Goal: Task Accomplishment & Management: Use online tool/utility

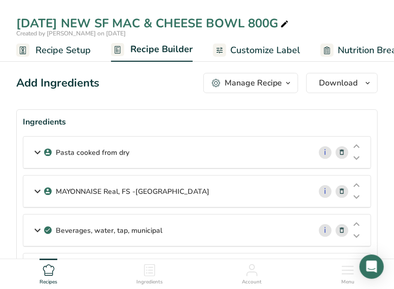
click at [35, 153] on icon at bounding box center [37, 152] width 12 height 18
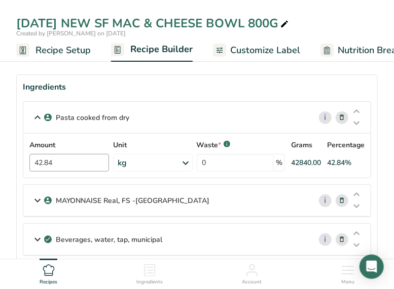
scroll to position [51, 0]
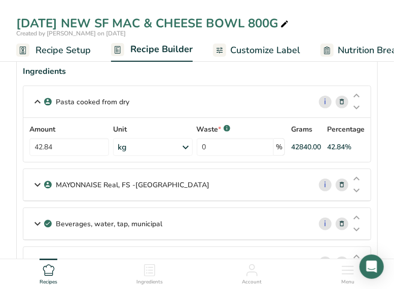
click at [37, 184] on icon at bounding box center [37, 185] width 12 height 18
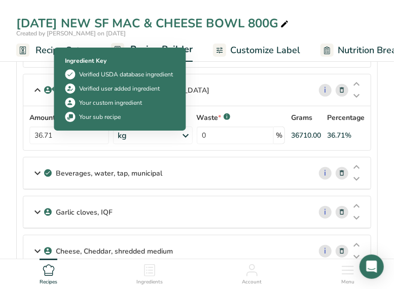
scroll to position [151, 0]
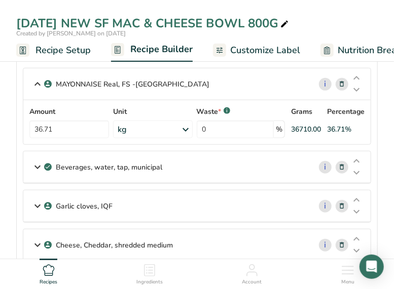
click at [37, 165] on icon at bounding box center [37, 167] width 12 height 18
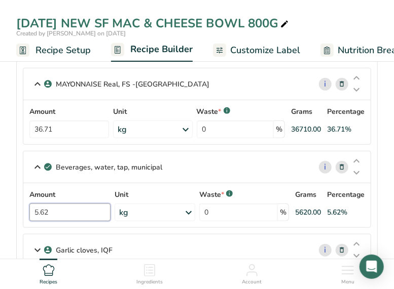
click at [53, 210] on input "5.62" at bounding box center [69, 213] width 81 height 18
type input "5.73"
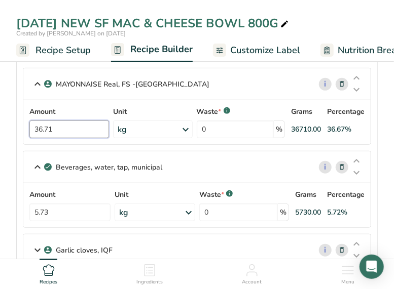
click at [65, 129] on div "Amount 36.71 Unit kg Weight Units g kg mg See more Volume Units l mL fl oz See …" at bounding box center [196, 122] width 335 height 32
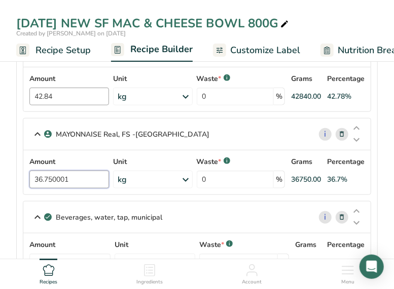
scroll to position [51, 0]
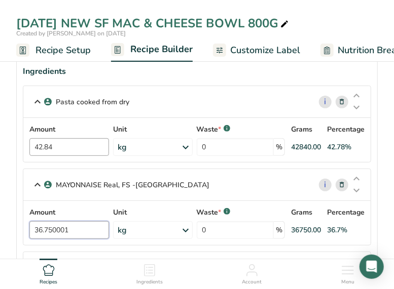
type input "36.750001"
click at [61, 144] on div "Amount 42.84 Unit kg Weight Units g kg mg See more Volume Units l mL fl oz See …" at bounding box center [196, 140] width 335 height 32
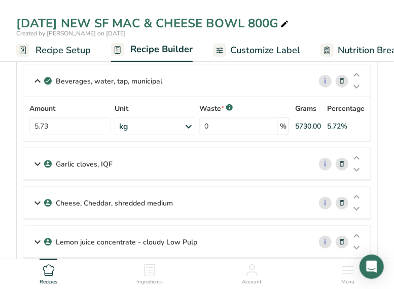
scroll to position [253, 0]
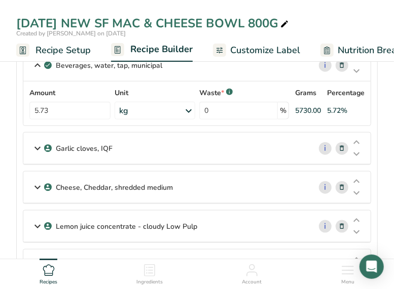
type input "42.87"
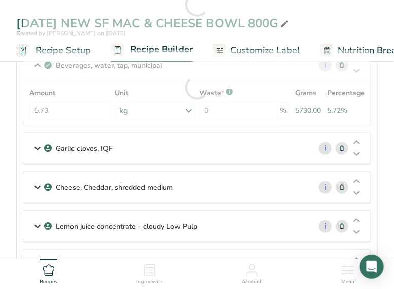
click at [40, 149] on icon at bounding box center [37, 148] width 12 height 18
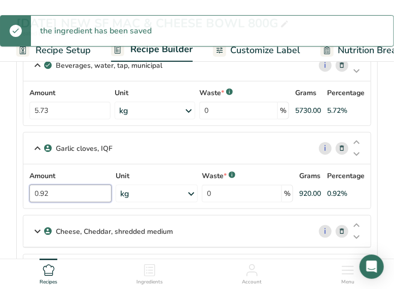
click at [49, 191] on input "0.92" at bounding box center [70, 194] width 82 height 18
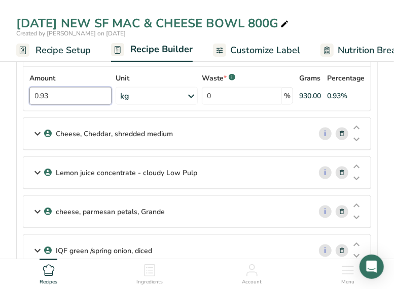
scroll to position [354, 0]
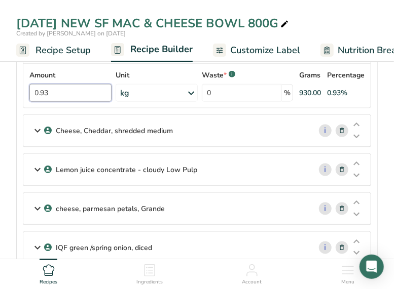
type input "0.93"
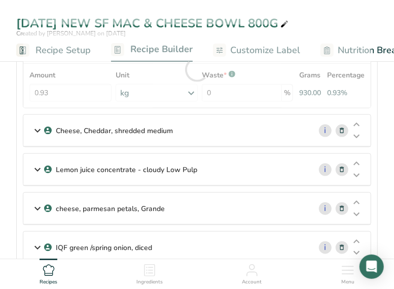
click at [40, 129] on icon at bounding box center [37, 131] width 12 height 18
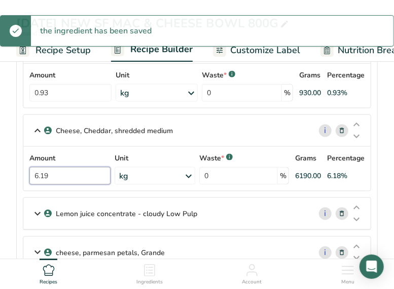
click at [55, 171] on input "6.19" at bounding box center [69, 176] width 81 height 18
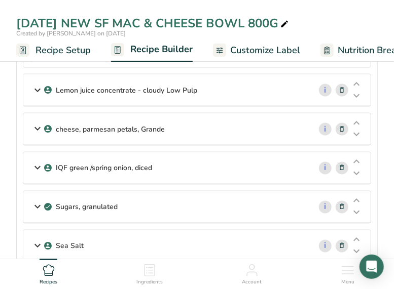
scroll to position [456, 0]
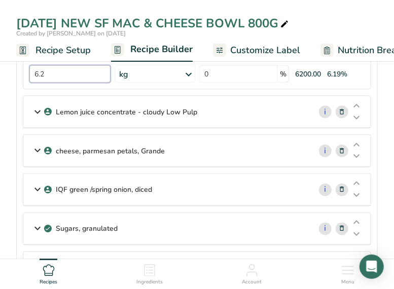
type input "6.2"
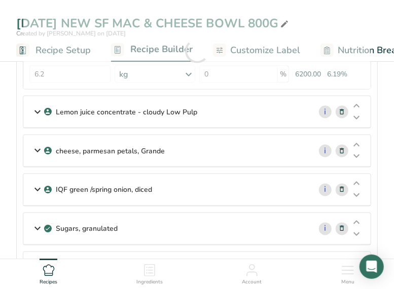
click at [37, 112] on icon at bounding box center [37, 112] width 12 height 18
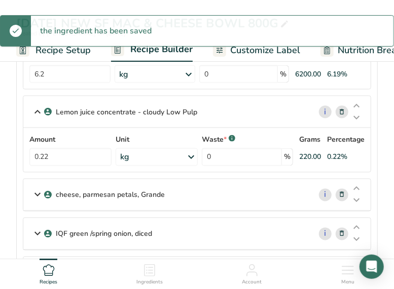
click at [35, 192] on icon at bounding box center [37, 195] width 12 height 18
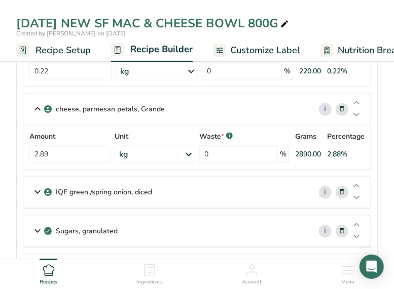
scroll to position [557, 0]
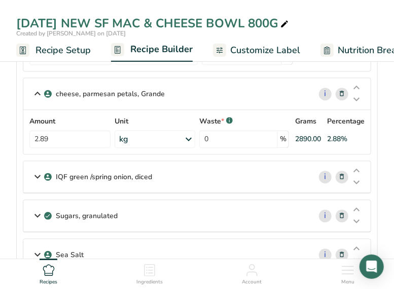
click at [38, 171] on icon at bounding box center [37, 177] width 12 height 18
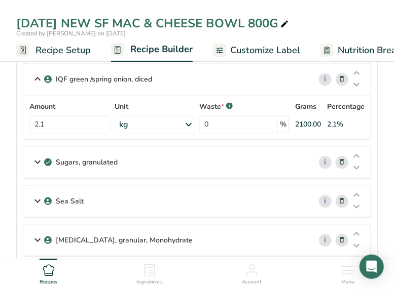
scroll to position [658, 0]
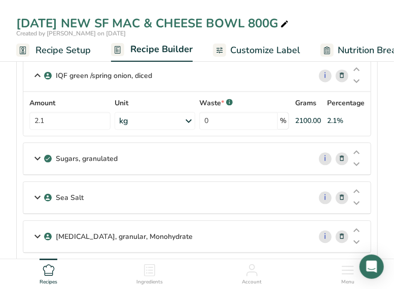
click at [39, 154] on icon at bounding box center [37, 158] width 12 height 18
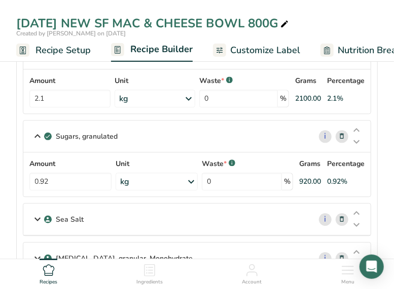
scroll to position [709, 0]
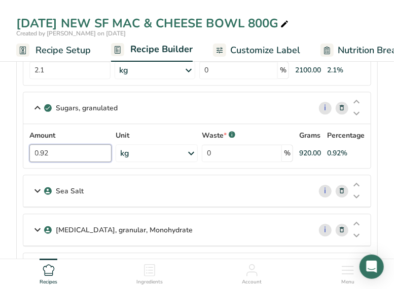
click at [53, 147] on input "0.92" at bounding box center [70, 153] width 82 height 18
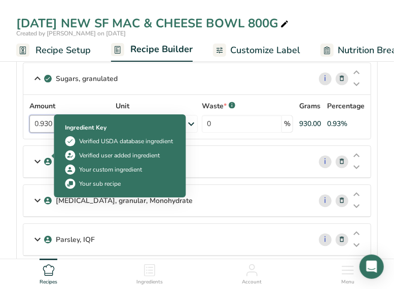
scroll to position [810, 0]
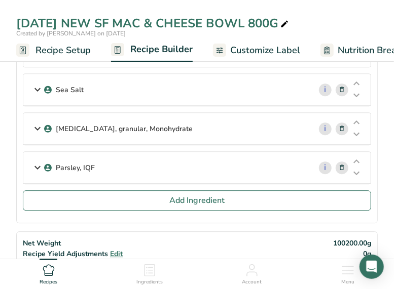
type input "0.930"
click at [36, 122] on icon at bounding box center [37, 129] width 12 height 18
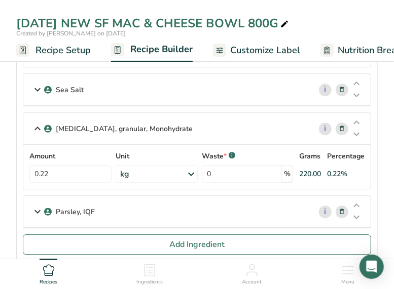
click at [40, 206] on icon at bounding box center [37, 212] width 12 height 18
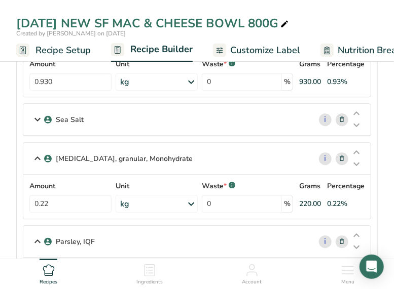
scroll to position [759, 0]
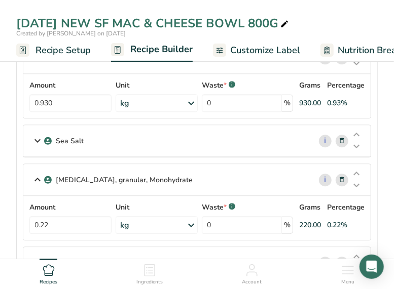
click at [39, 173] on icon at bounding box center [37, 180] width 12 height 18
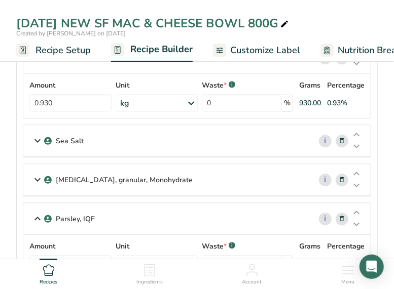
click at [35, 135] on icon at bounding box center [37, 141] width 12 height 18
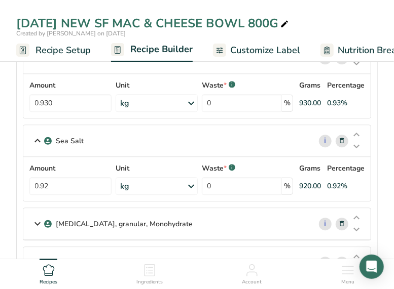
click at [86, 132] on div "Sea Salt" at bounding box center [166, 140] width 287 height 31
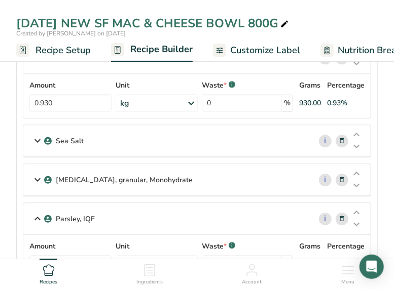
click at [340, 136] on icon at bounding box center [341, 141] width 7 height 11
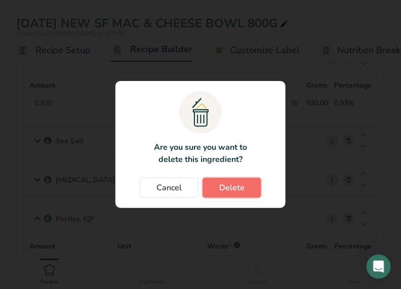
click at [245, 186] on button "Delete" at bounding box center [232, 188] width 59 height 20
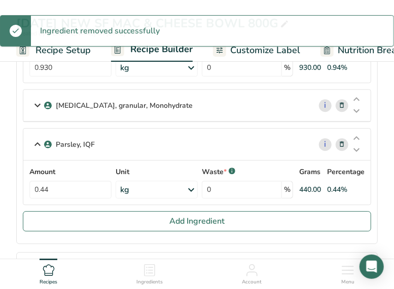
scroll to position [810, 0]
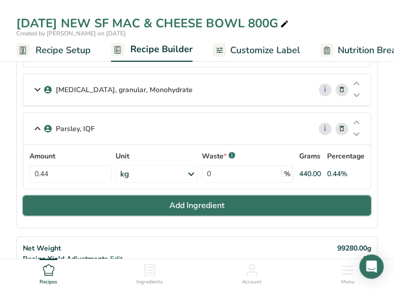
click at [66, 197] on button "Add Ingredient" at bounding box center [197, 206] width 348 height 20
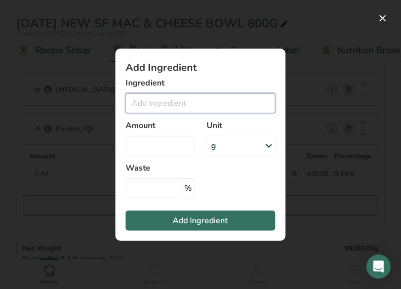
click at [144, 99] on input "Add ingredient modal" at bounding box center [201, 103] width 150 height 20
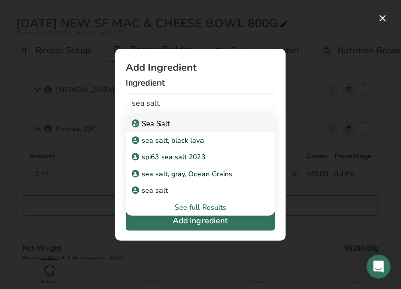
click at [153, 122] on p "Sea Salt" at bounding box center [152, 124] width 36 height 11
type input "Sea Salt"
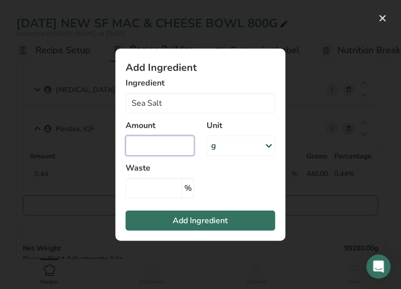
click at [146, 141] on input "Add ingredient modal" at bounding box center [160, 146] width 69 height 20
type input "0.730"
click at [266, 143] on icon "Add ingredient modal" at bounding box center [269, 146] width 12 height 18
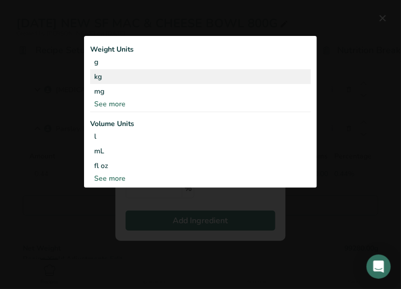
click at [101, 79] on div "kg" at bounding box center [200, 76] width 221 height 15
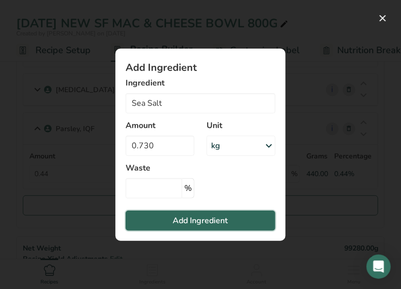
click at [199, 223] on span "Add Ingredient" at bounding box center [200, 221] width 55 height 12
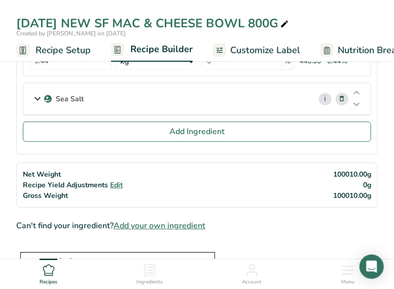
scroll to position [861, 0]
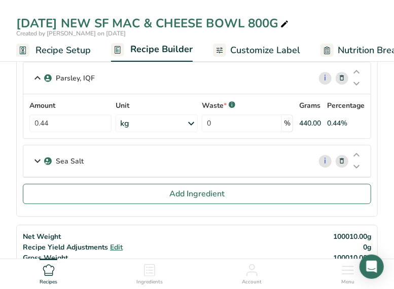
drag, startPoint x: 49, startPoint y: 46, endPoint x: 58, endPoint y: 53, distance: 11.5
click at [49, 47] on span "Recipe Setup" at bounding box center [62, 51] width 55 height 14
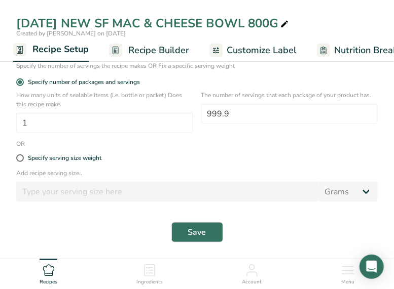
scroll to position [260, 0]
click at [19, 158] on span at bounding box center [20, 158] width 8 height 8
click at [19, 158] on input "Specify serving size weight" at bounding box center [19, 158] width 7 height 7
radio input "true"
radio input "false"
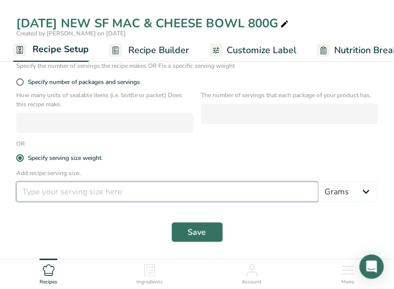
click at [36, 188] on input "number" at bounding box center [167, 192] width 302 height 20
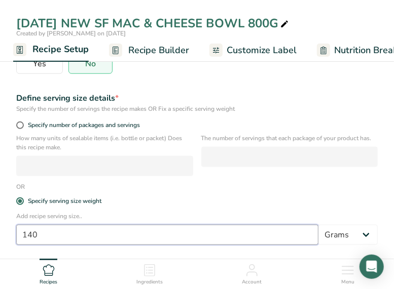
scroll to position [108, 0]
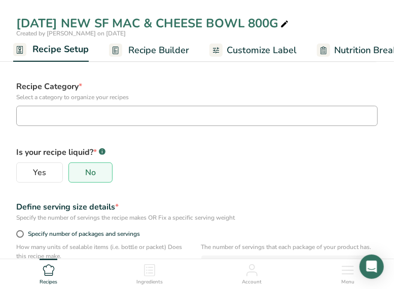
type input "140"
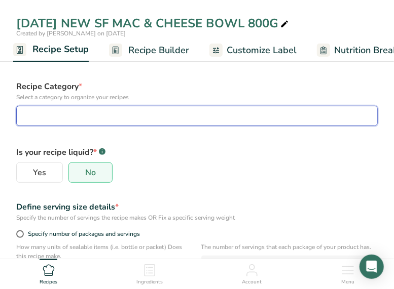
click at [59, 117] on div "button" at bounding box center [194, 116] width 342 height 12
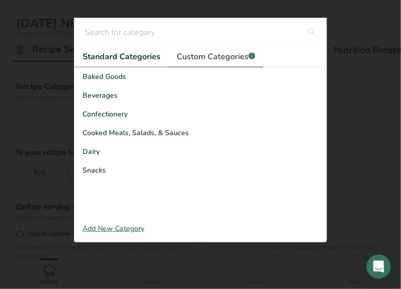
click at [216, 57] on span "Custom Categories .a-a{fill:#347362;}.b-a{fill:#fff;}" at bounding box center [216, 57] width 79 height 12
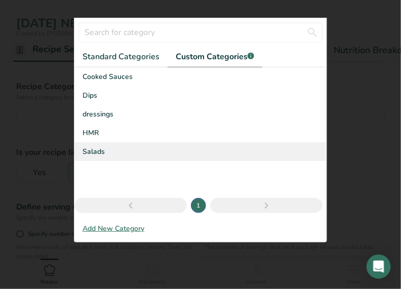
click at [95, 154] on span "Salads" at bounding box center [94, 151] width 22 height 11
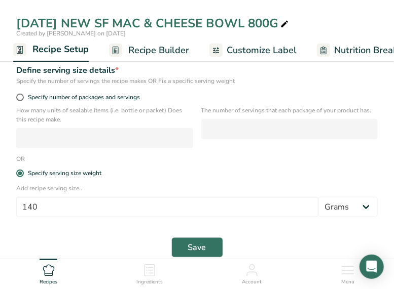
scroll to position [260, 0]
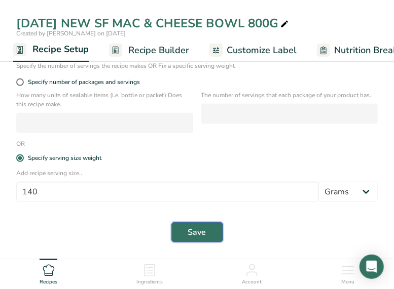
click at [200, 231] on span "Save" at bounding box center [197, 232] width 18 height 12
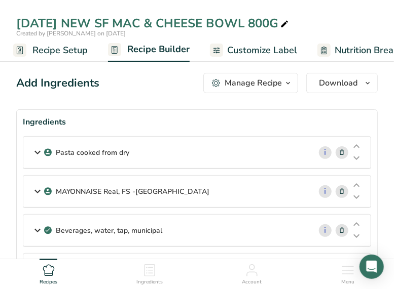
click at [289, 25] on icon at bounding box center [284, 24] width 9 height 14
click at [316, 24] on input "[DATE] NEW SF MAC & CHEESE BOWL 800G" at bounding box center [196, 23] width 361 height 18
click at [278, 77] on div "Manage Recipe" at bounding box center [252, 83] width 57 height 12
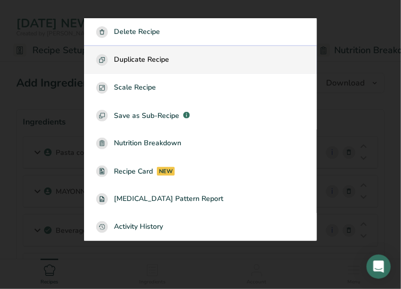
click at [136, 60] on span "Duplicate Recipe" at bounding box center [141, 60] width 55 height 12
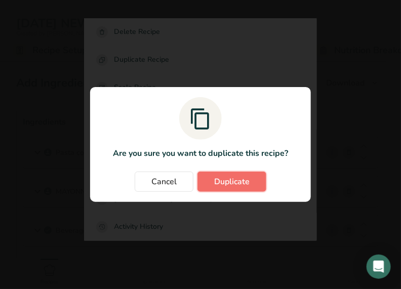
click at [222, 177] on span "Duplicate" at bounding box center [231, 182] width 35 height 12
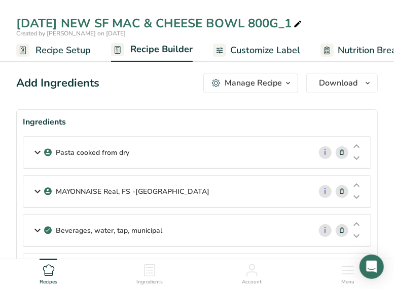
click at [303, 21] on div "[DATE] NEW SF MAC & CHEESE BOWL 800G_1" at bounding box center [159, 23] width 287 height 18
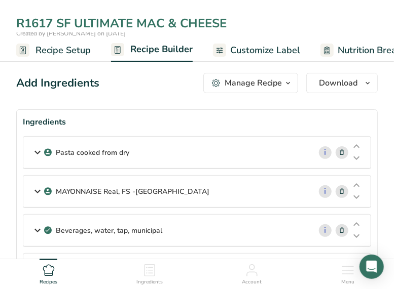
click at [246, 24] on input "R1617 SF ULTIMATE MAC & CHEESE" at bounding box center [196, 23] width 361 height 18
type input "R1617 SF ULTIMATE MAC & CHEESE [DATE]"
click at [315, 13] on div "R1617 SF ULTIMATE MAC & CHEESE [DATE] Created by [PERSON_NAME] on [DATE] Recipe…" at bounding box center [197, 31] width 394 height 62
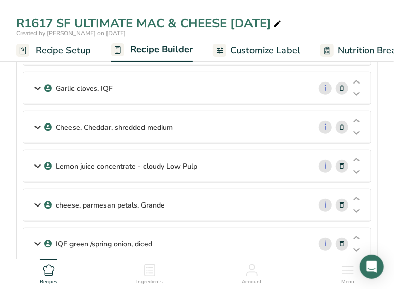
scroll to position [203, 0]
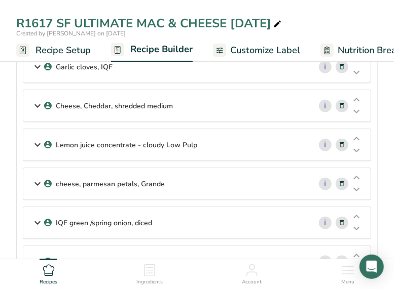
click at [333, 49] on link "Nutrition Breakdown" at bounding box center [372, 50] width 104 height 23
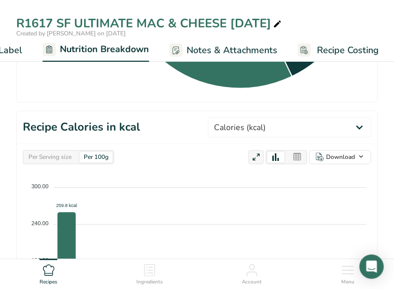
scroll to position [456, 0]
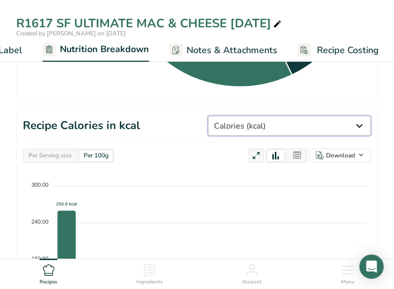
click at [362, 124] on select "Weight (g) Calories (kcal) Energy KJ (kj) Total Fat (g) Saturated Fat (g) Trans…" at bounding box center [289, 126] width 163 height 20
select select "Sodium"
click at [246, 116] on select "Weight (g) Calories (kcal) Energy KJ (kj) Total Fat (g) Saturated Fat (g) Trans…" at bounding box center [289, 126] width 163 height 20
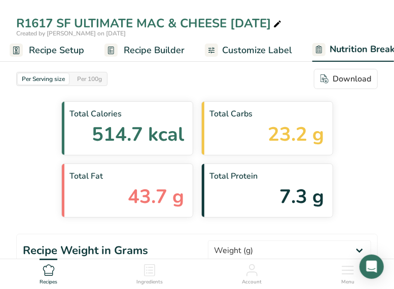
scroll to position [0, 0]
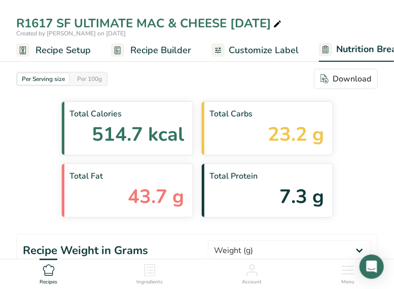
click at [147, 52] on span "Recipe Builder" at bounding box center [160, 51] width 61 height 14
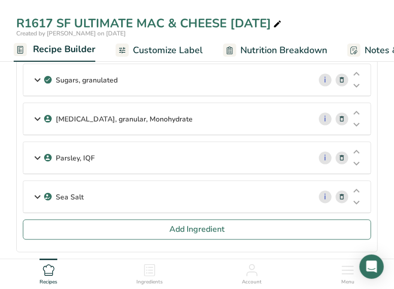
scroll to position [405, 0]
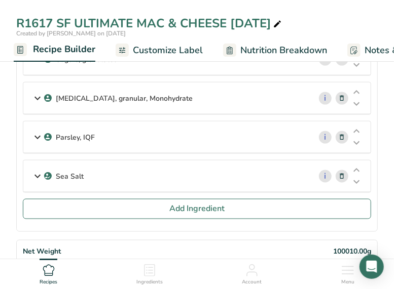
click at [38, 170] on icon at bounding box center [37, 176] width 12 height 18
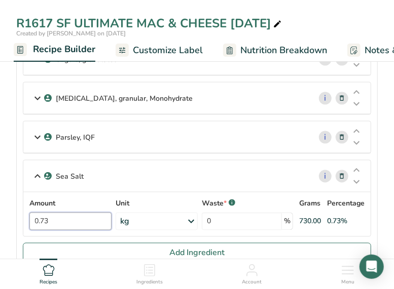
click at [49, 214] on input "0.73" at bounding box center [70, 222] width 82 height 18
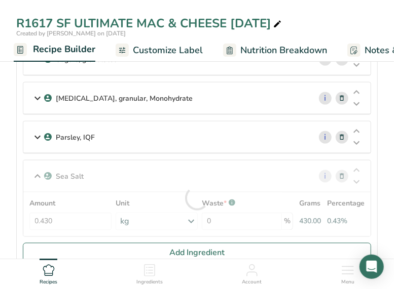
click at [225, 134] on div "Parsley, IQF" at bounding box center [166, 137] width 287 height 31
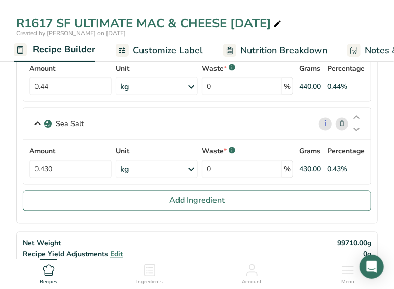
scroll to position [506, 0]
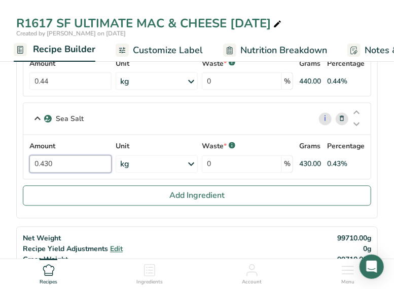
click at [44, 155] on input "0.430" at bounding box center [70, 164] width 82 height 18
type input "0.730"
click at [195, 233] on div "Net Weight Recipe Yield Adjustments Edit Gross Weight 100010.00g 0g 99710.00g" at bounding box center [196, 249] width 361 height 45
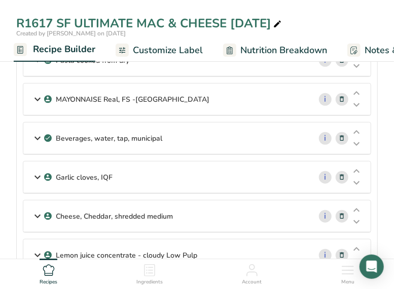
scroll to position [0, 0]
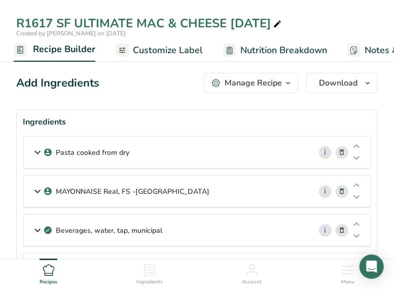
click at [257, 82] on div "Manage Recipe" at bounding box center [252, 83] width 57 height 12
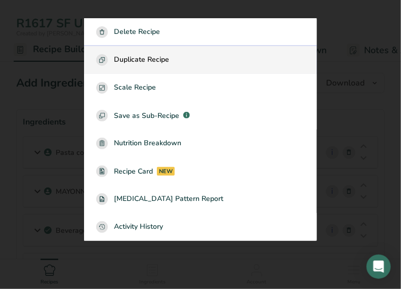
click at [134, 63] on span "Duplicate Recipe" at bounding box center [141, 60] width 55 height 12
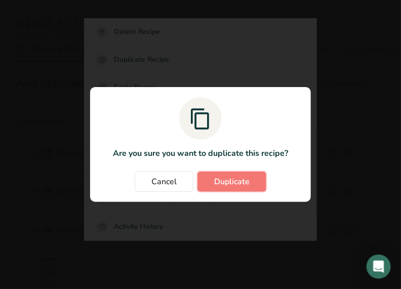
click at [214, 173] on button "Duplicate" at bounding box center [232, 182] width 69 height 20
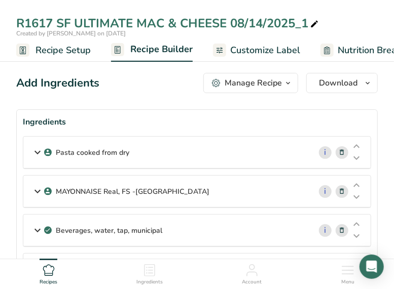
click at [308, 20] on div "R1617 SF ULTIMATE MAC & CHEESE 08/14/2025_1" at bounding box center [168, 23] width 304 height 18
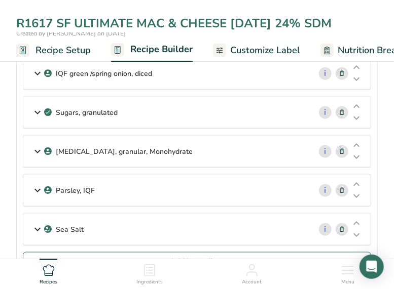
scroll to position [405, 0]
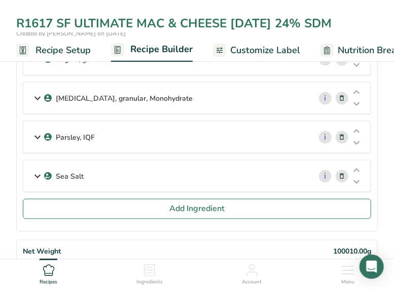
type input "R1617 SF ULTIMATE MAC & CHEESE [DATE] 24% SDM"
click at [37, 170] on icon at bounding box center [37, 176] width 12 height 18
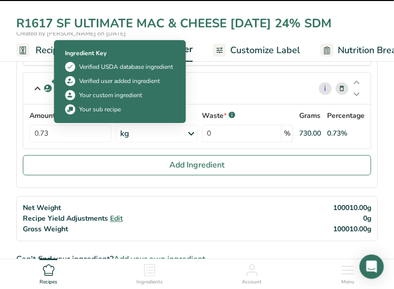
scroll to position [506, 0]
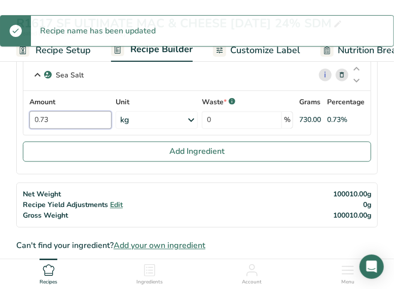
click at [69, 115] on input "0.73" at bounding box center [70, 120] width 82 height 18
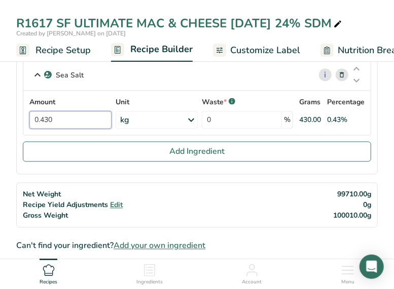
type input "0.430"
click at [150, 91] on div "Amount 0.430 Unit kg Weight Units g kg mg See more Volume Units l Volume units …" at bounding box center [196, 113] width 347 height 44
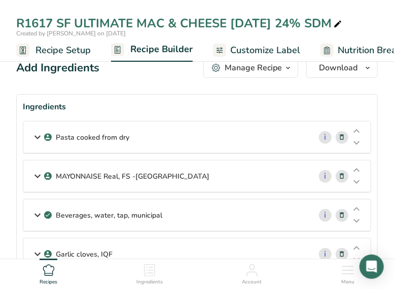
scroll to position [0, 0]
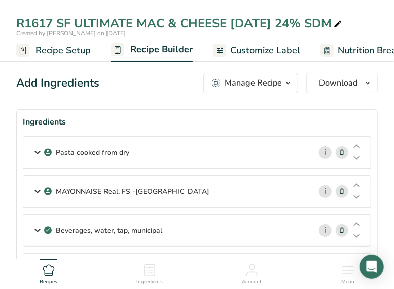
click at [36, 229] on icon at bounding box center [37, 230] width 12 height 18
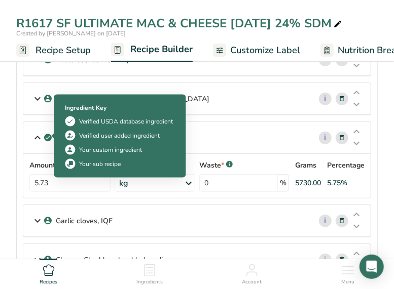
scroll to position [101, 0]
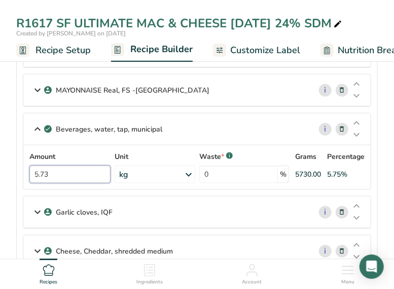
click at [51, 172] on input "5.73" at bounding box center [69, 175] width 81 height 18
click at [79, 168] on input "5.73" at bounding box center [69, 175] width 81 height 18
type input "5"
type input "6.03"
click at [240, 116] on div "Beverages, water, tap, municipal i Amount 6.03 Unit kg Portions 1 fl oz 1 bottl…" at bounding box center [197, 151] width 348 height 77
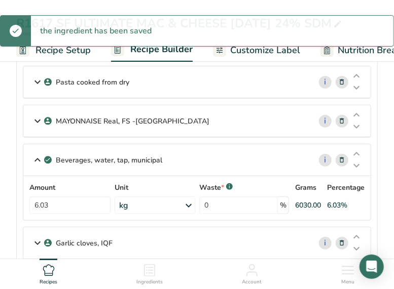
scroll to position [51, 0]
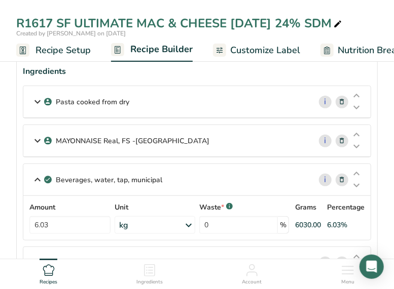
click at [36, 138] on icon at bounding box center [37, 141] width 12 height 18
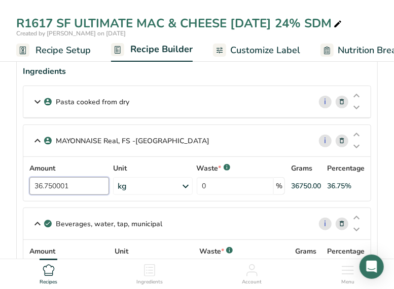
click at [42, 183] on input "36.750001" at bounding box center [69, 186] width 80 height 18
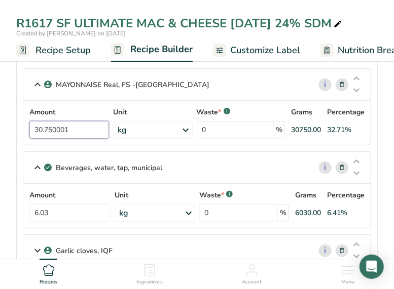
scroll to position [101, 0]
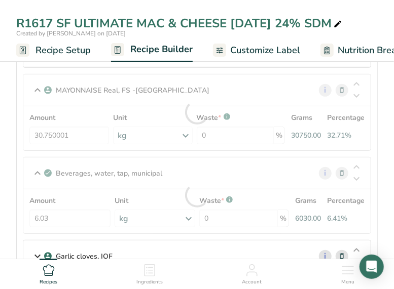
click at [204, 95] on div "MAYONNAISE Real, FS -[GEOGRAPHIC_DATA] i Amount 30.750001 Unit kg Weight Units …" at bounding box center [197, 112] width 348 height 77
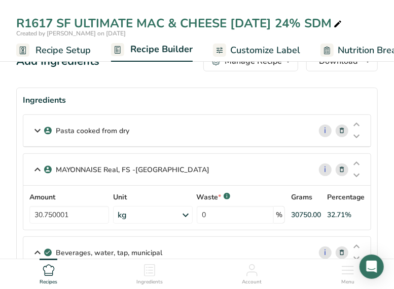
scroll to position [0, 0]
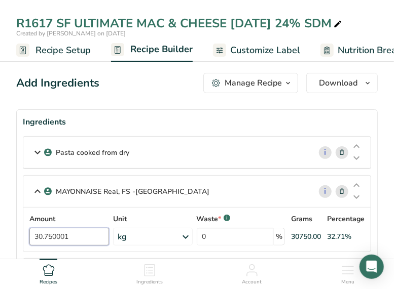
click at [42, 235] on input "30.750001" at bounding box center [69, 237] width 80 height 18
type input "36.750001"
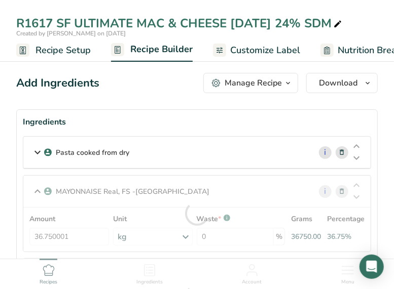
click at [172, 116] on div "Ingredients" at bounding box center [197, 122] width 348 height 12
